Goal: Complete application form: Complete application form

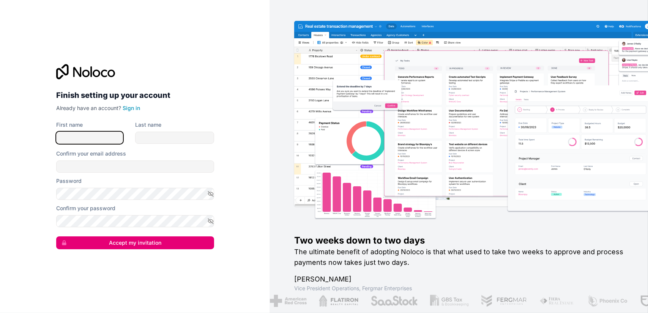
click at [73, 136] on input "First name" at bounding box center [89, 138] width 67 height 12
type input "[PERSON_NAME]"
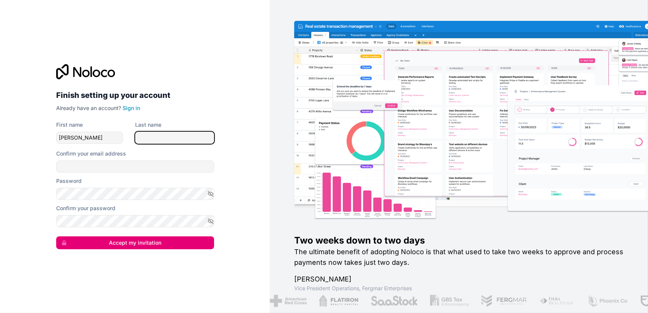
type input "Hill"
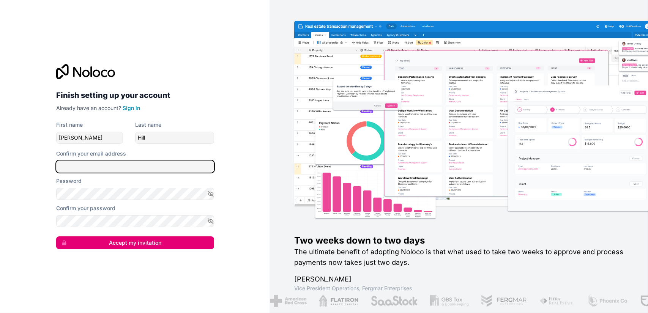
type input "[PERSON_NAME][EMAIL_ADDRESS][DOMAIN_NAME]"
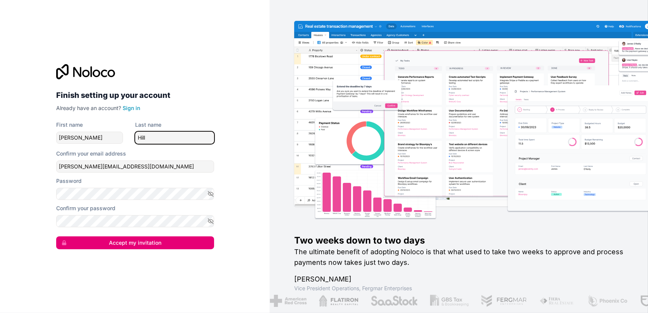
drag, startPoint x: 162, startPoint y: 140, endPoint x: 125, endPoint y: 133, distance: 38.5
click at [125, 133] on div "First name [PERSON_NAME] Last name [PERSON_NAME]" at bounding box center [135, 132] width 158 height 23
type input "[PERSON_NAME]"
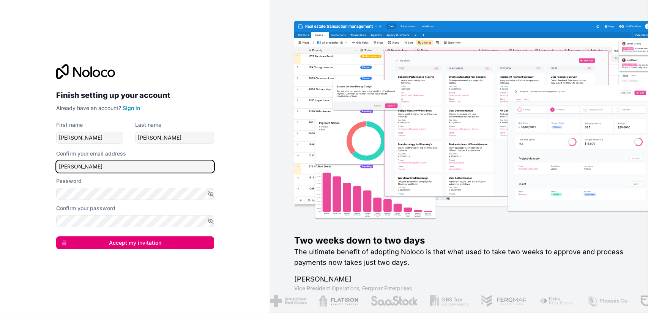
type input "[PERSON_NAME][EMAIL_ADDRESS][DOMAIN_NAME]"
click at [136, 241] on button "Accept my invitation" at bounding box center [135, 242] width 158 height 13
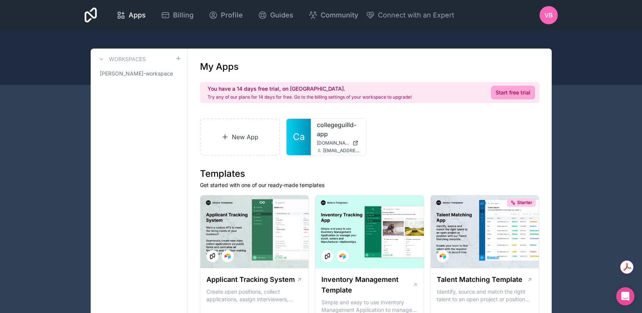
click at [319, 130] on link "collegeguilld-app" at bounding box center [338, 129] width 43 height 18
